Goal: Find specific page/section: Find specific page/section

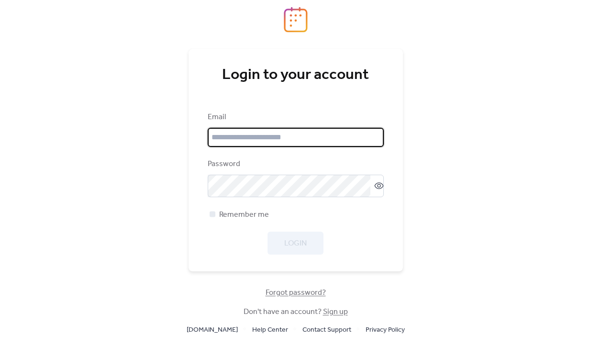
type input "**********"
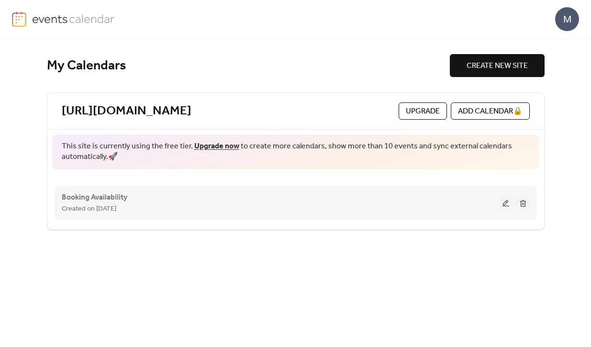
click at [505, 203] on button at bounding box center [505, 203] width 13 height 14
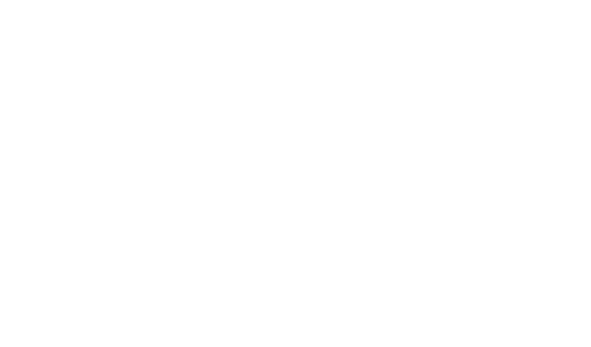
click at [491, 43] on div at bounding box center [295, 173] width 591 height 347
